Goal: Navigation & Orientation: Find specific page/section

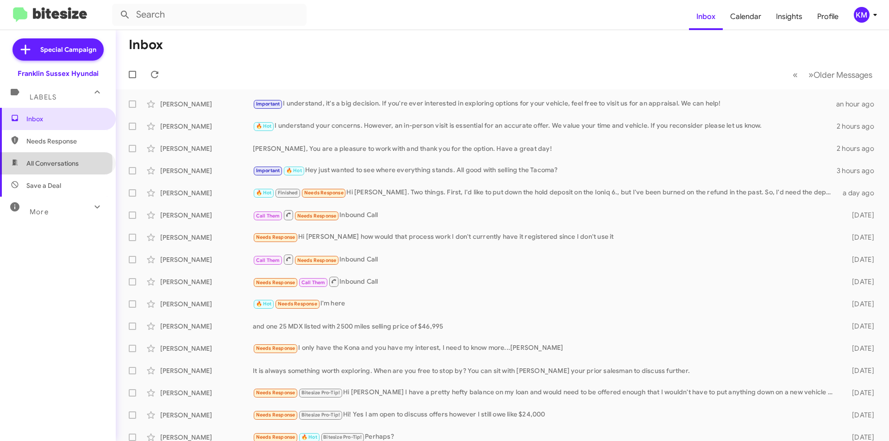
click at [56, 163] on span "All Conversations" at bounding box center [52, 163] width 52 height 9
type input "in:all-conversations"
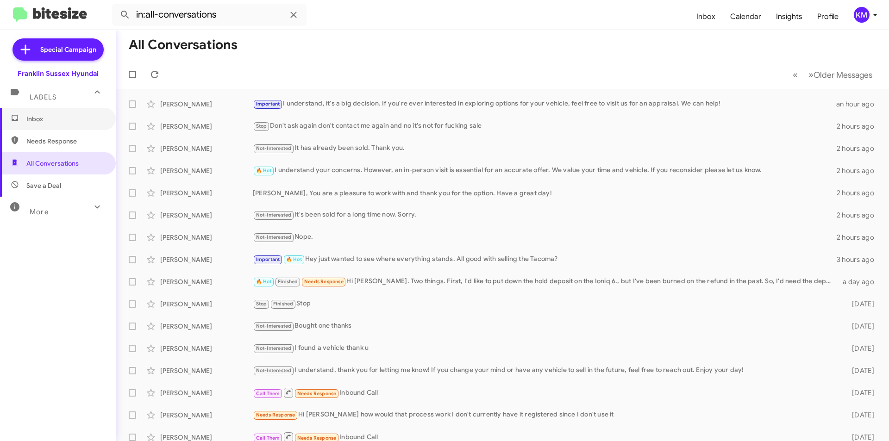
click at [48, 120] on span "Inbox" at bounding box center [65, 118] width 79 height 9
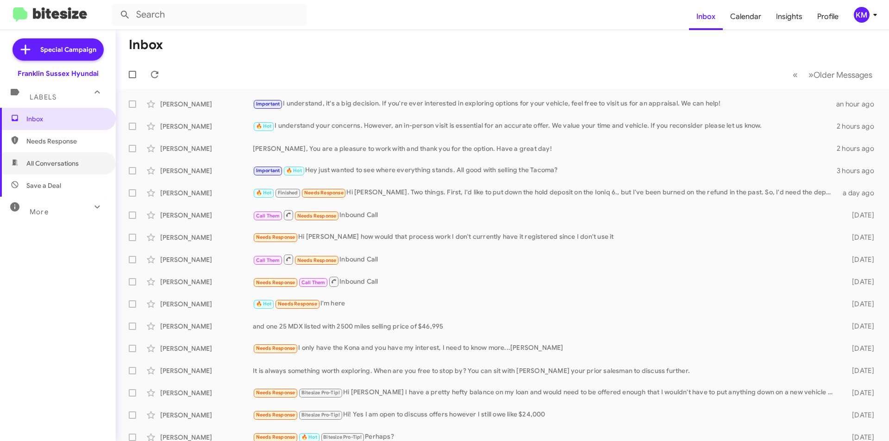
click at [52, 160] on span "All Conversations" at bounding box center [52, 163] width 52 height 9
type input "in:all-conversations"
